Goal: Task Accomplishment & Management: Manage account settings

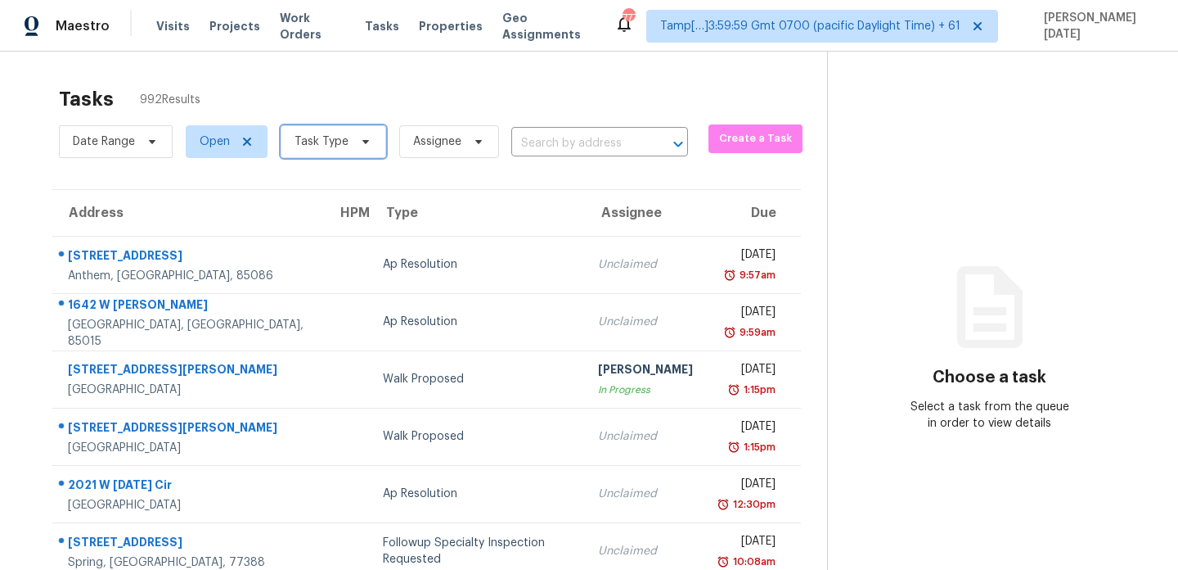
click at [364, 137] on icon at bounding box center [365, 141] width 13 height 13
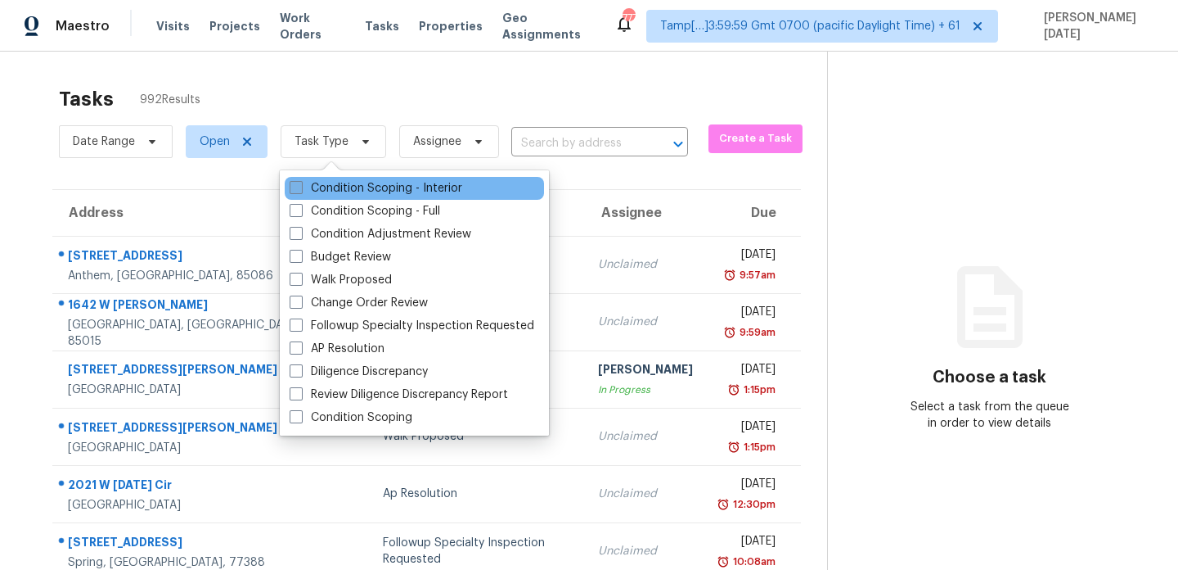
click at [353, 191] on label "Condition Scoping - Interior" at bounding box center [376, 188] width 173 height 16
click at [300, 191] on input "Condition Scoping - Interior" at bounding box center [295, 185] width 11 height 11
checkbox input "true"
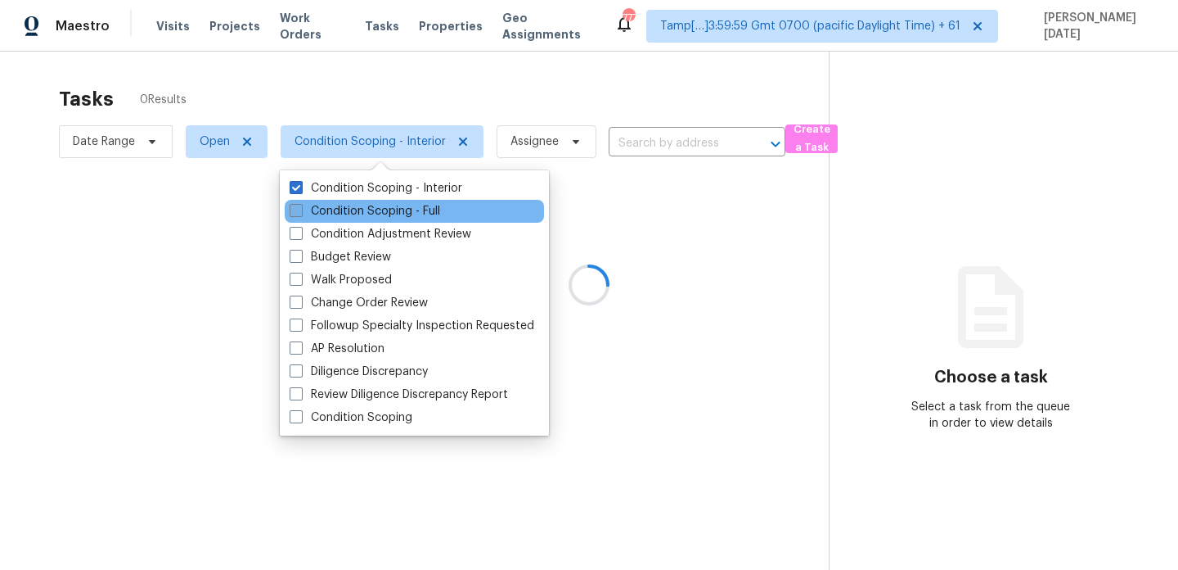
click at [349, 211] on label "Condition Scoping - Full" at bounding box center [365, 211] width 151 height 16
click at [300, 211] on input "Condition Scoping - Full" at bounding box center [295, 208] width 11 height 11
checkbox input "true"
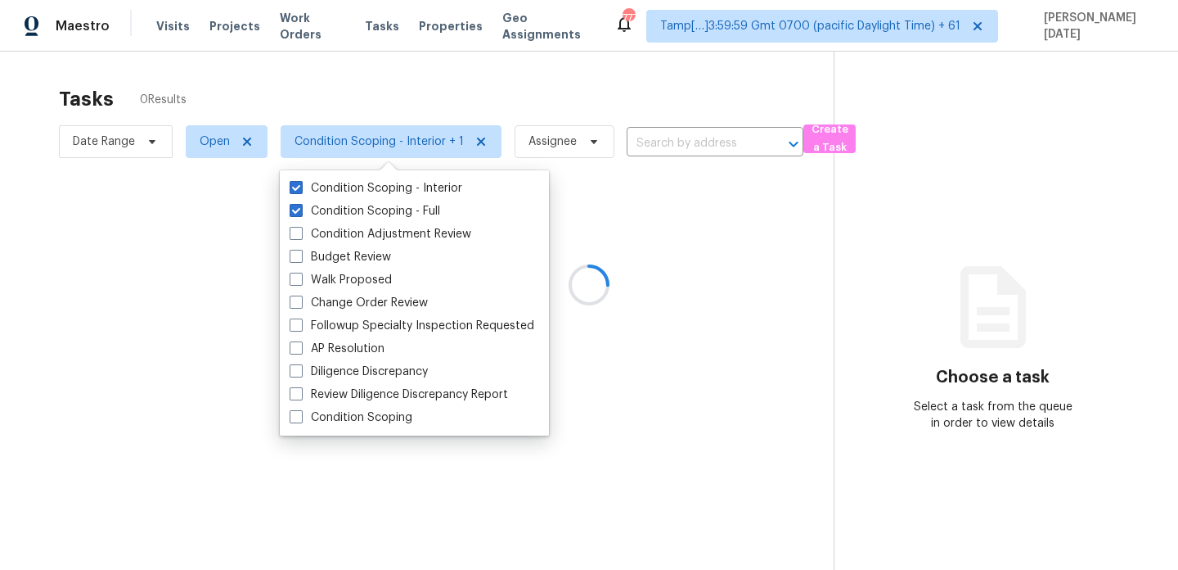
click at [460, 79] on div at bounding box center [589, 285] width 1178 height 570
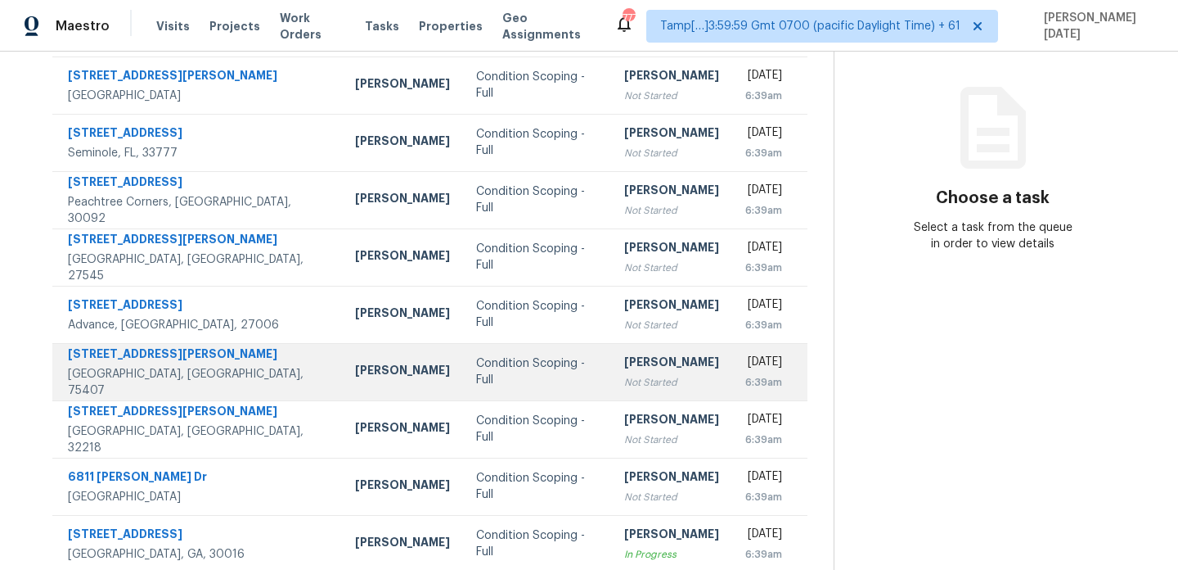
scroll to position [282, 0]
